Goal: Task Accomplishment & Management: Manage account settings

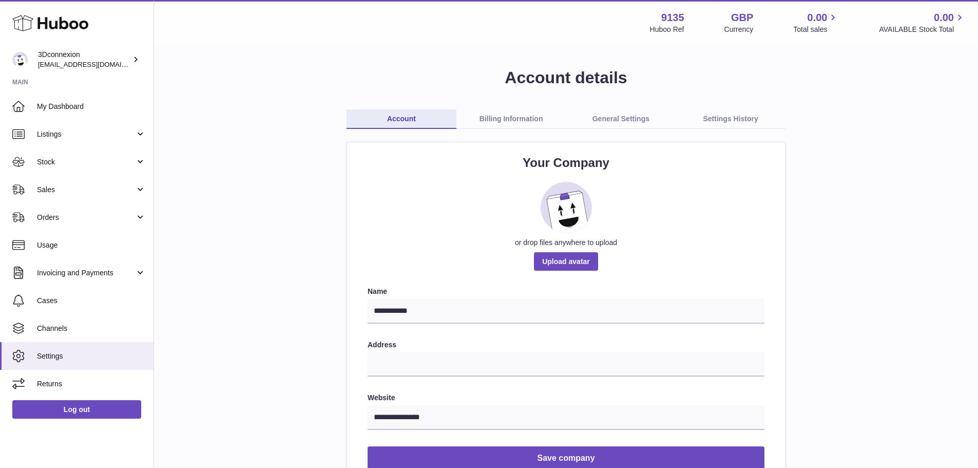
click at [514, 114] on link "Billing Information" at bounding box center [511, 119] width 110 height 20
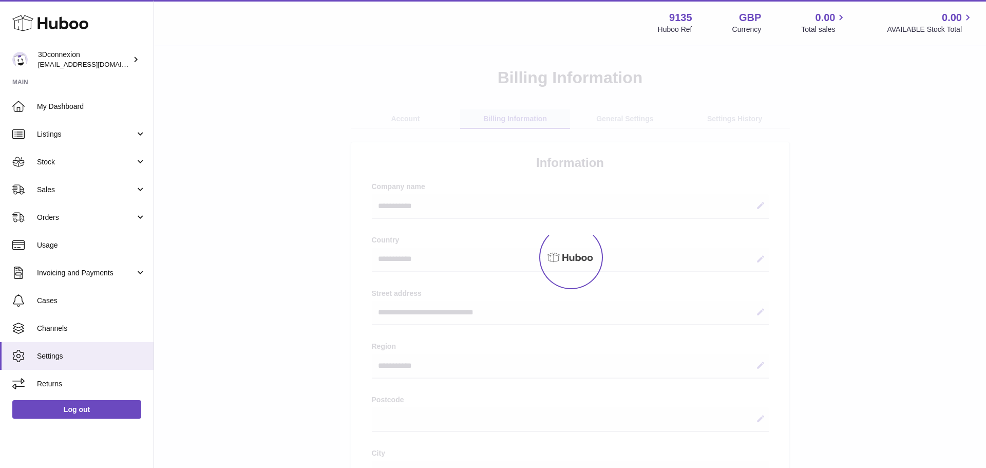
select select "**"
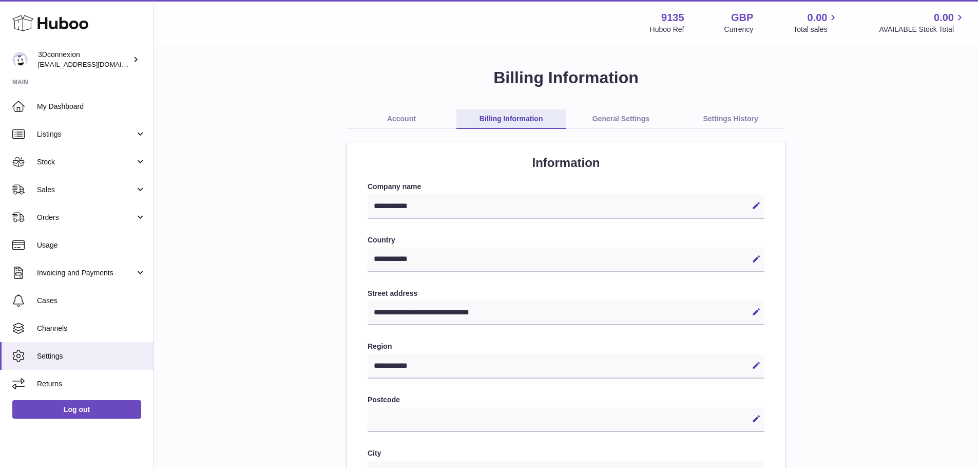
click at [622, 112] on link "General Settings" at bounding box center [621, 119] width 110 height 20
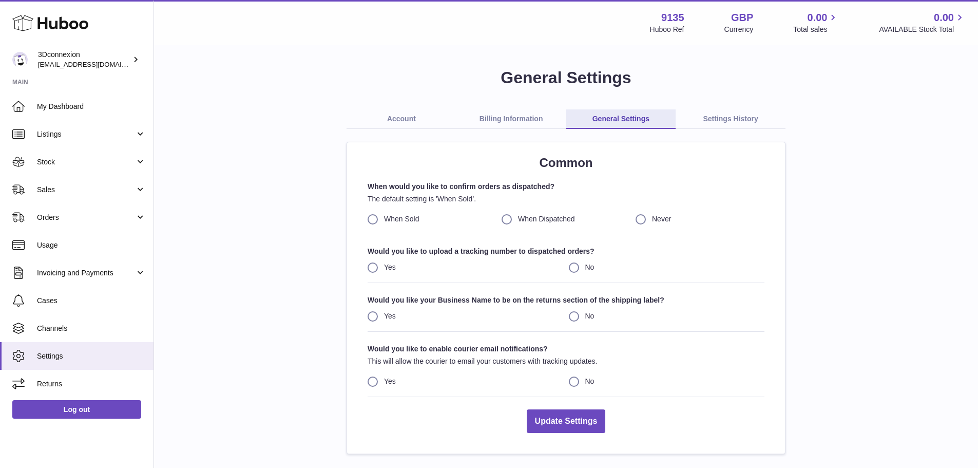
click at [745, 121] on link "Settings History" at bounding box center [731, 119] width 110 height 20
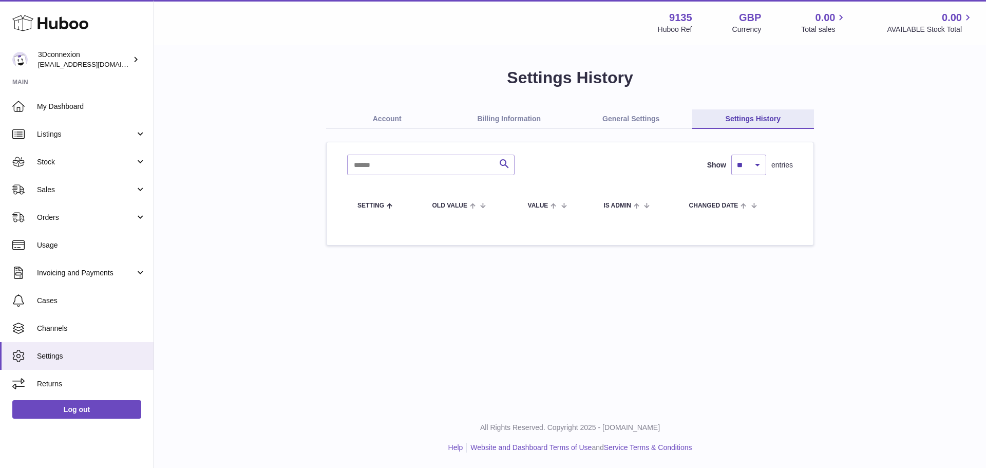
click at [390, 114] on link "Account" at bounding box center [387, 119] width 122 height 20
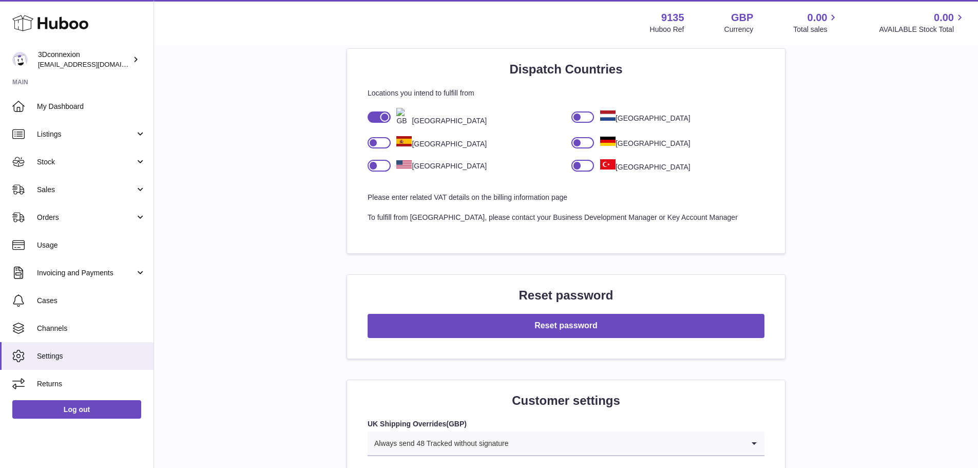
scroll to position [1048, 0]
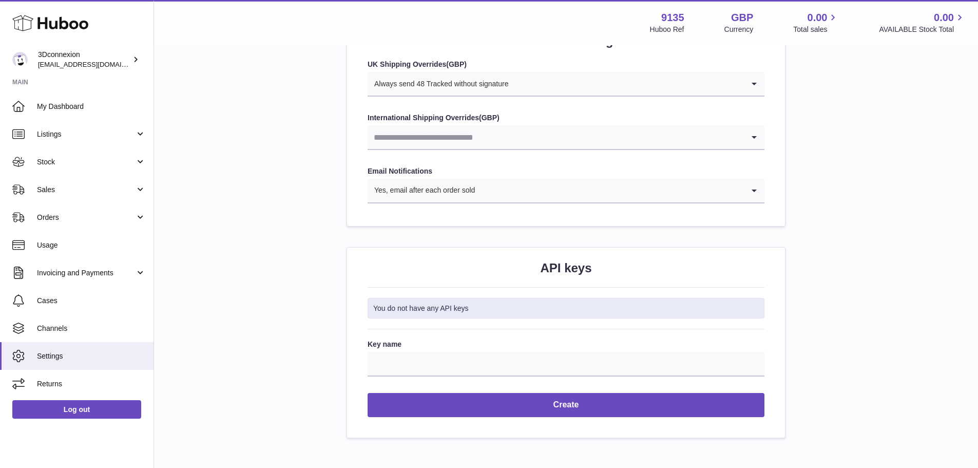
click at [433, 310] on div "You do not have any API keys" at bounding box center [566, 308] width 397 height 21
click at [390, 350] on div "Key name" at bounding box center [566, 357] width 397 height 37
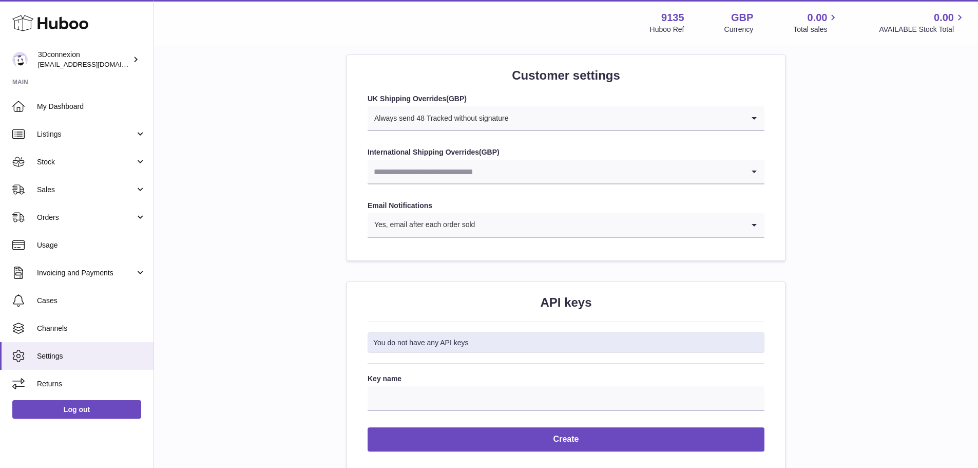
scroll to position [1099, 0]
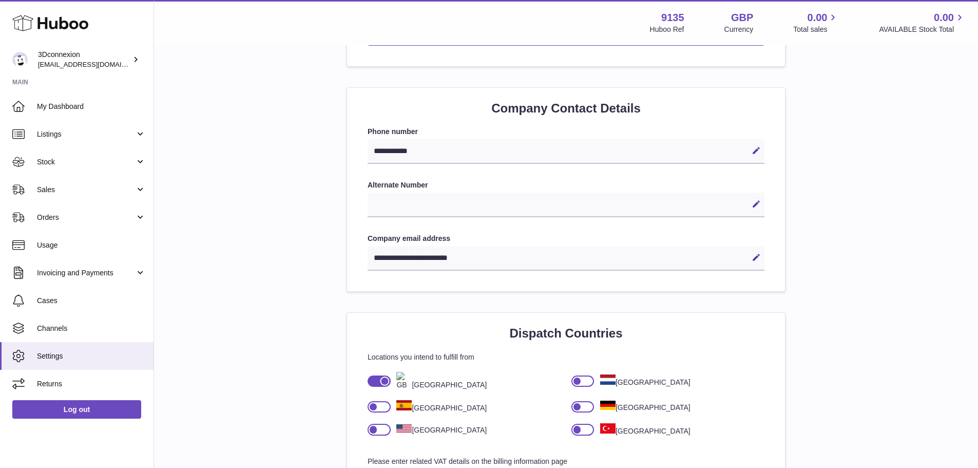
drag, startPoint x: 287, startPoint y: 262, endPoint x: 310, endPoint y: -38, distance: 300.7
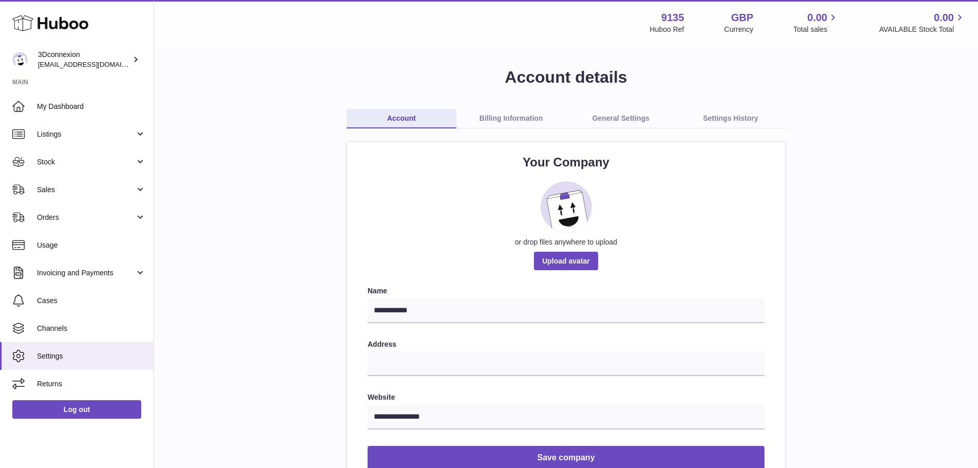
scroll to position [0, 0]
click at [89, 59] on div "3Dconnexion order_eu@3dconnexion.com" at bounding box center [84, 60] width 92 height 20
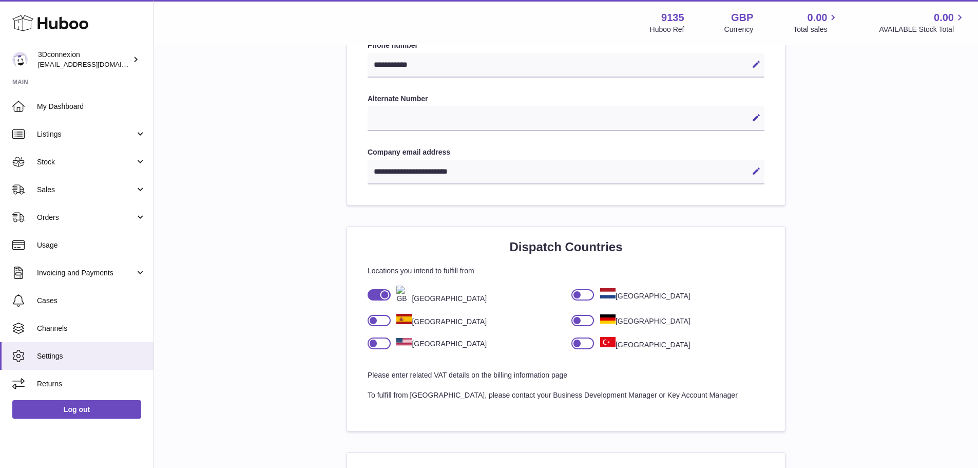
scroll to position [513, 0]
